Goal: Information Seeking & Learning: Check status

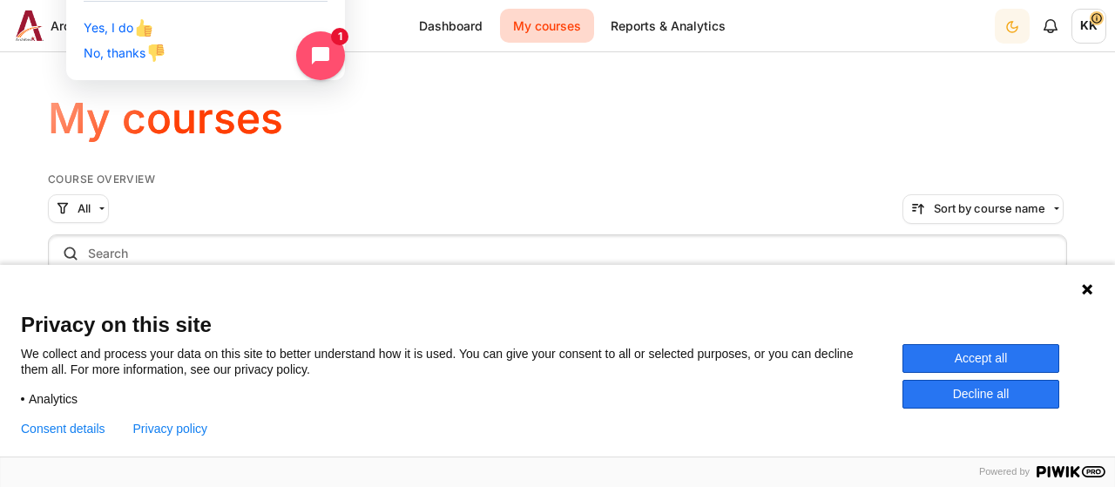
click at [1086, 285] on icon at bounding box center [1087, 289] width 14 height 14
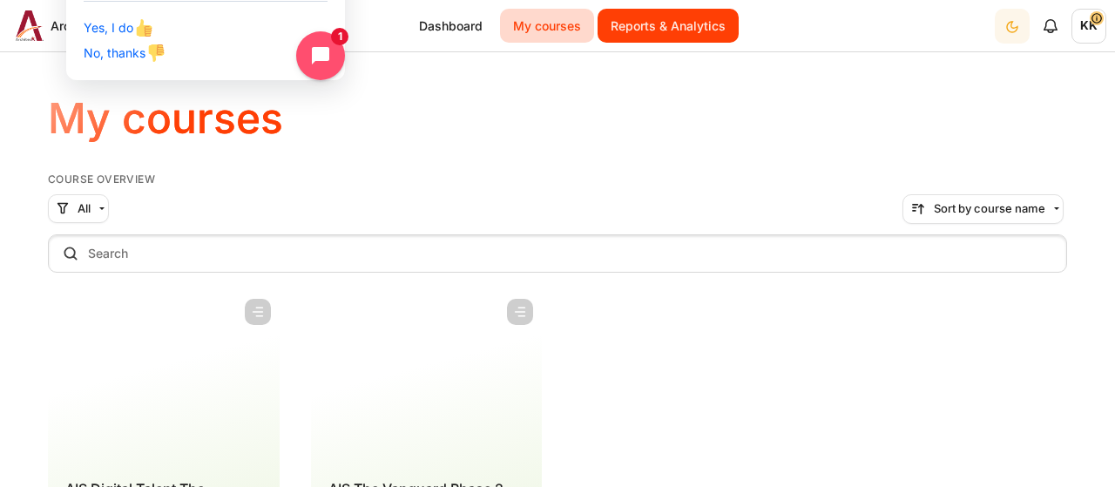
click at [662, 30] on link "Reports & Analytics" at bounding box center [668, 26] width 141 height 34
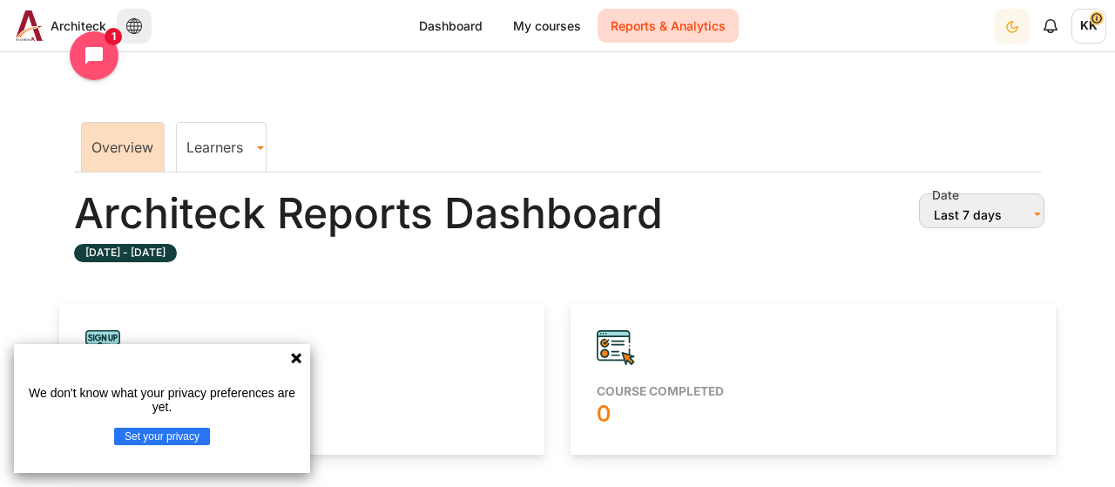
click at [231, 146] on link "Learners" at bounding box center [221, 147] width 89 height 17
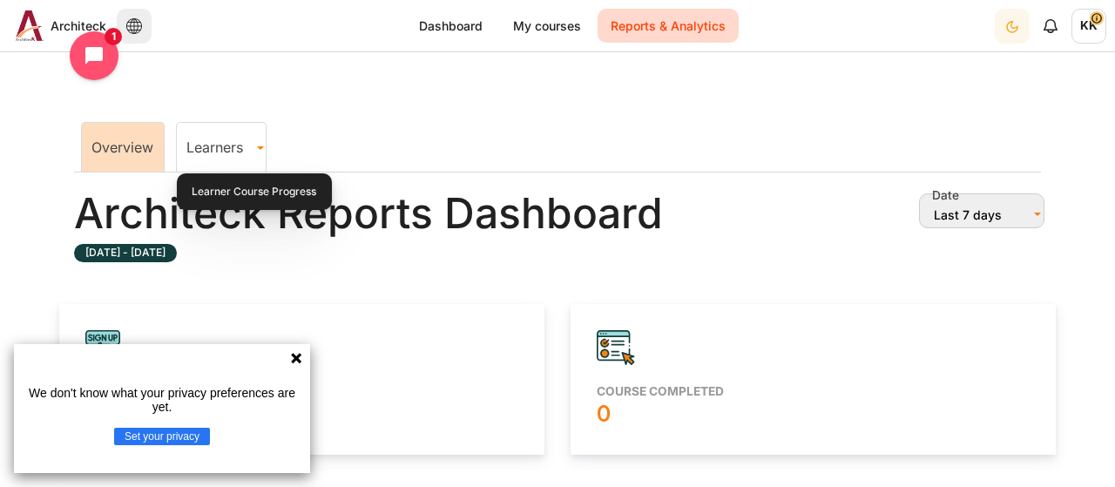
scroll to position [0, 16]
click at [285, 199] on link "Learner Course Progress" at bounding box center [253, 192] width 145 height 27
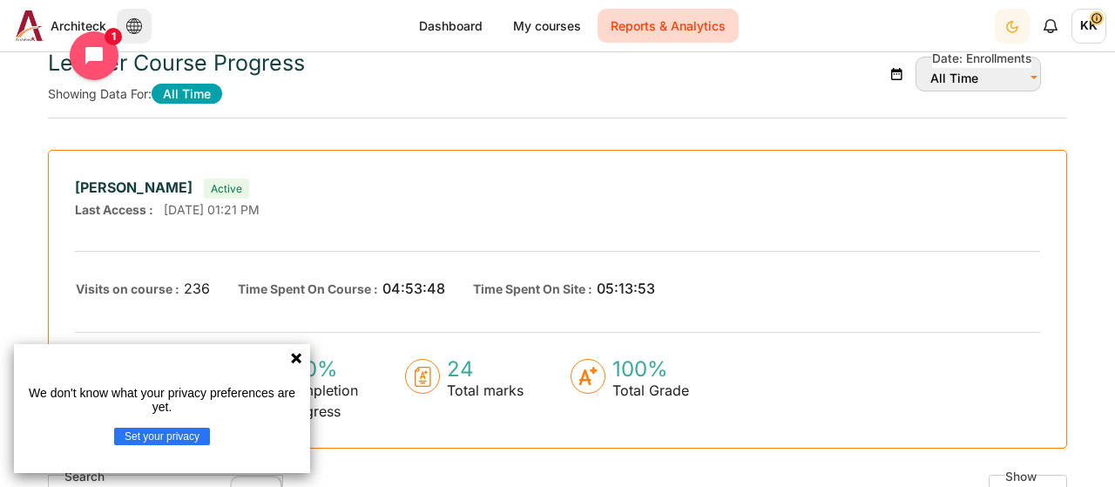
scroll to position [197, 0]
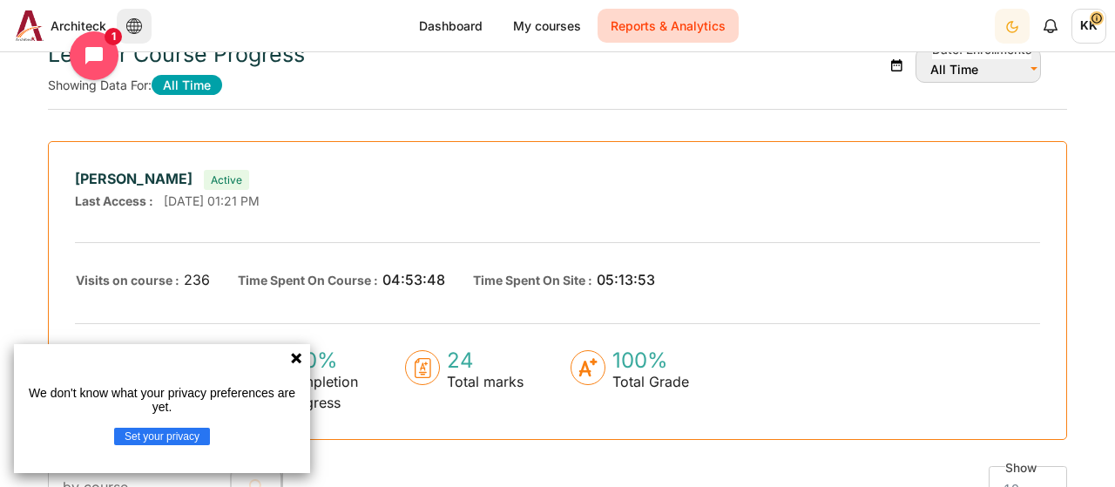
click at [295, 357] on icon at bounding box center [296, 358] width 10 height 10
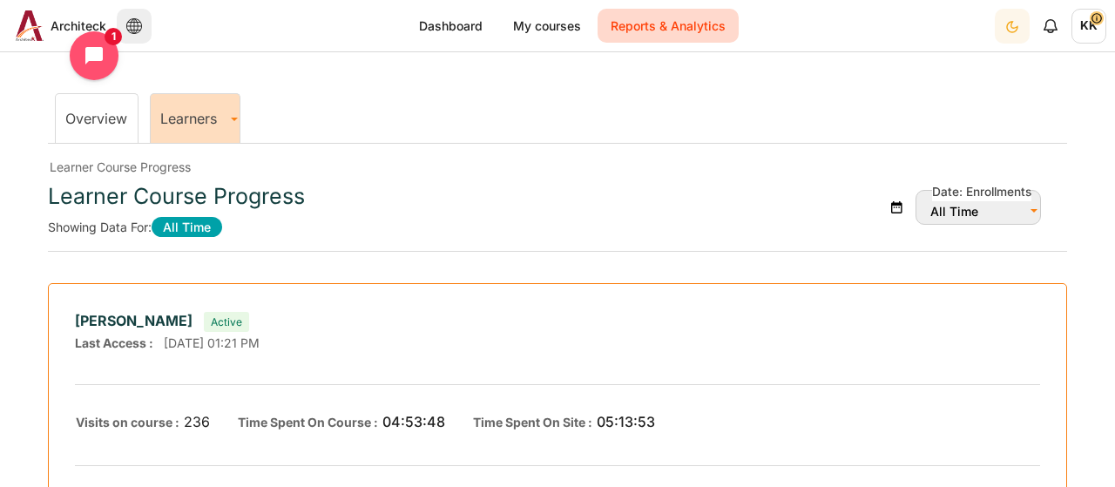
scroll to position [0, 0]
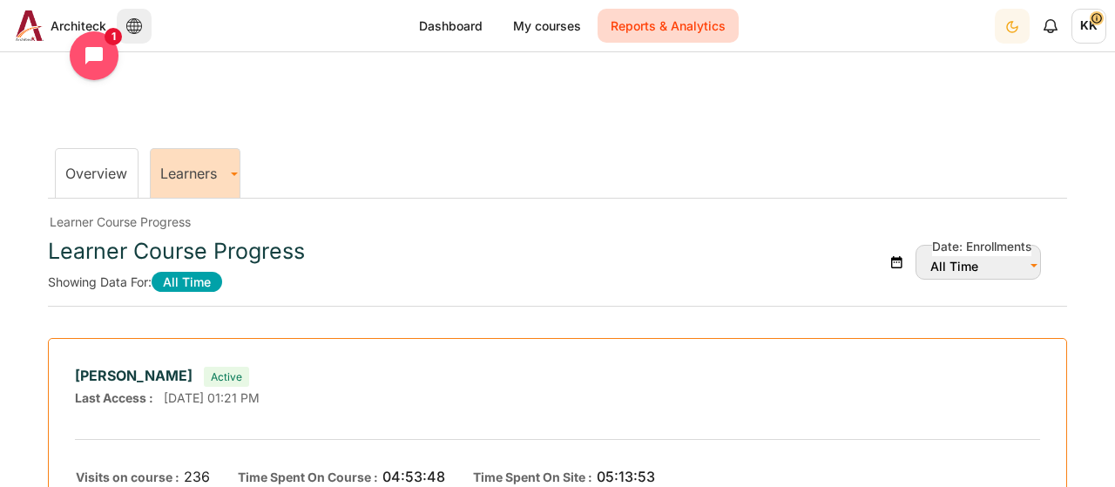
click at [99, 161] on li "Overview" at bounding box center [97, 173] width 84 height 50
click at [98, 168] on link "Overview" at bounding box center [96, 173] width 62 height 17
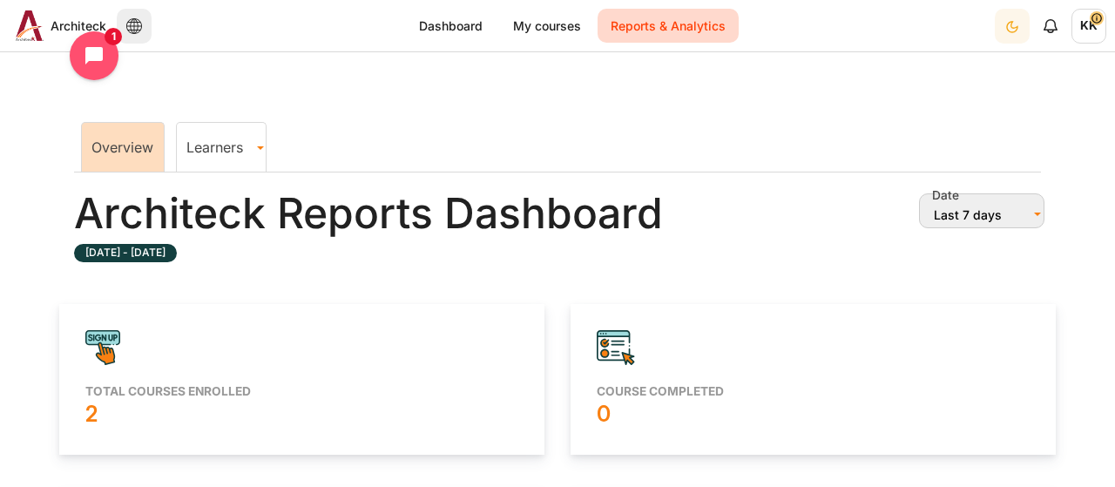
click at [1085, 24] on span "KK" at bounding box center [1088, 26] width 35 height 35
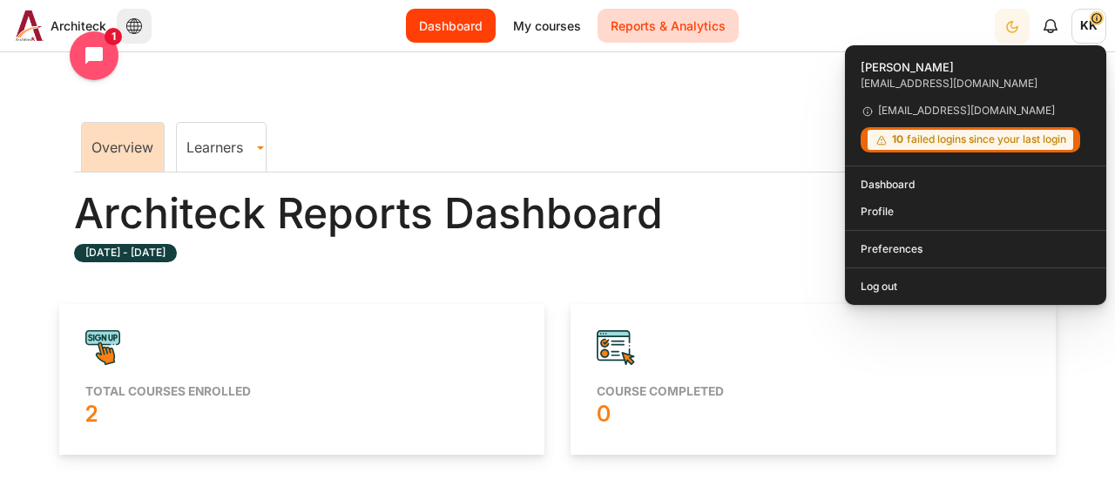
click at [431, 20] on link "Dashboard" at bounding box center [451, 26] width 90 height 34
